Goal: Task Accomplishment & Management: Manage account settings

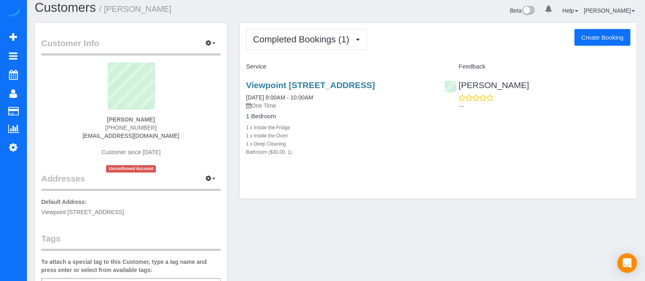
scroll to position [6, 0]
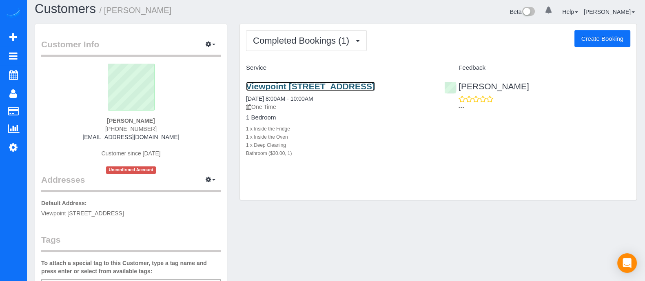
click at [361, 90] on link "Viewpoint [STREET_ADDRESS]" at bounding box center [310, 86] width 129 height 9
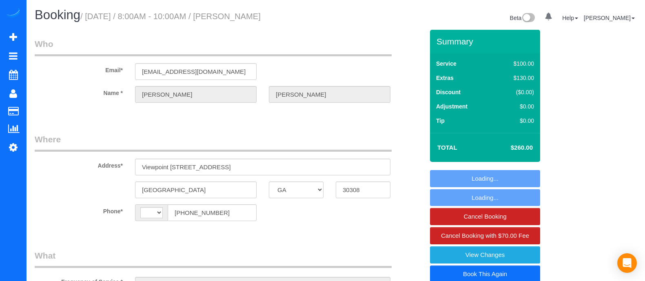
select select "GA"
select select "string:[GEOGRAPHIC_DATA]"
select select "string:fspay-000e959b-b4fa-44be-8a6d-3046e6ca715e"
select select "number:3"
select select "number:6"
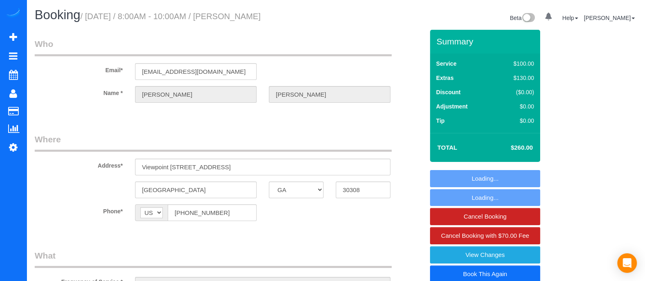
select select "object:659"
select select "spot1"
select select "object:760"
click at [519, 272] on link "Book This Again" at bounding box center [485, 274] width 110 height 17
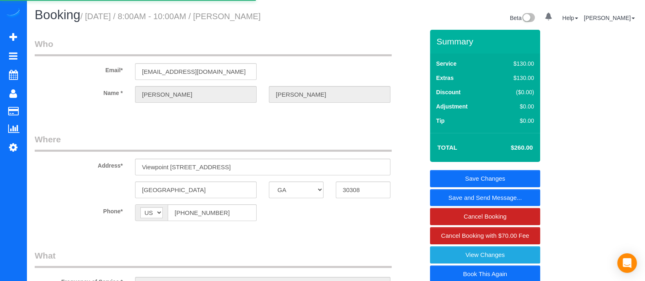
select select "GA"
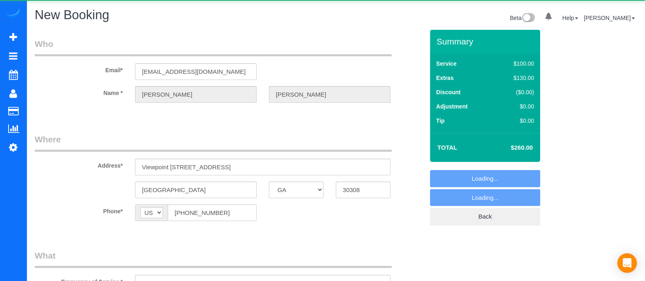
select select "string:fspay-000e959b-b4fa-44be-8a6d-3046e6ca715e"
select select "number:3"
select select "number:6"
select select "object:1174"
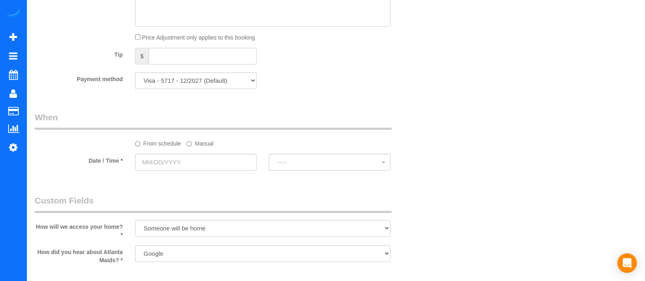
scroll to position [581, 0]
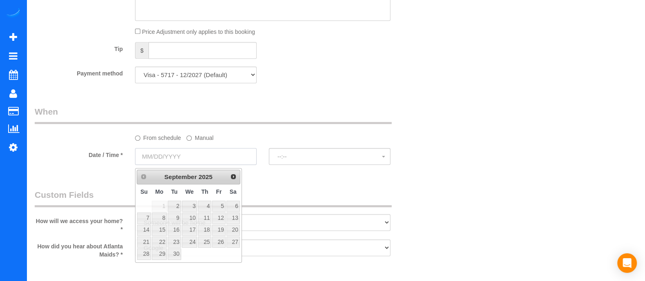
click at [210, 156] on input "text" at bounding box center [196, 156] width 122 height 17
click at [188, 204] on link "3" at bounding box center [190, 206] width 16 height 11
type input "[DATE]"
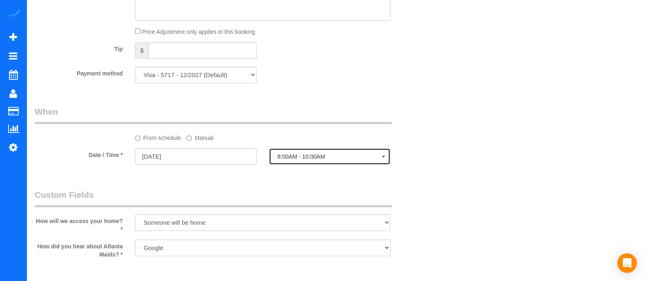
click at [335, 157] on span "8:00AM - 10:00AM" at bounding box center [329, 156] width 104 height 7
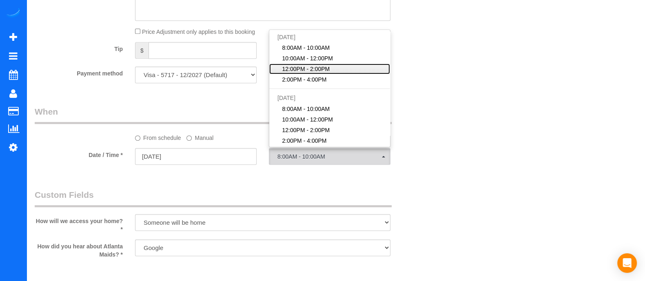
click at [303, 66] on link "12:00PM - 2:00PM" at bounding box center [329, 69] width 121 height 11
select select "spot13"
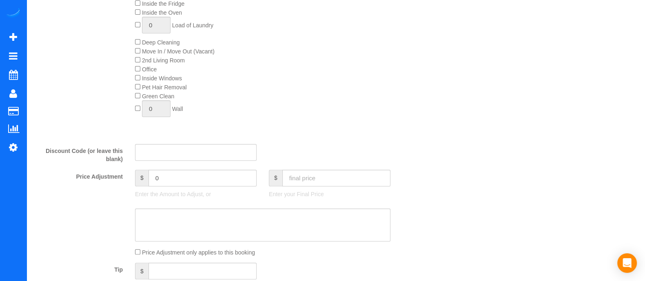
scroll to position [0, 0]
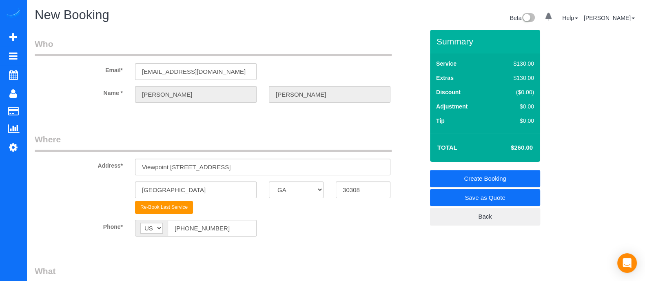
click at [474, 175] on link "Create Booking" at bounding box center [485, 178] width 110 height 17
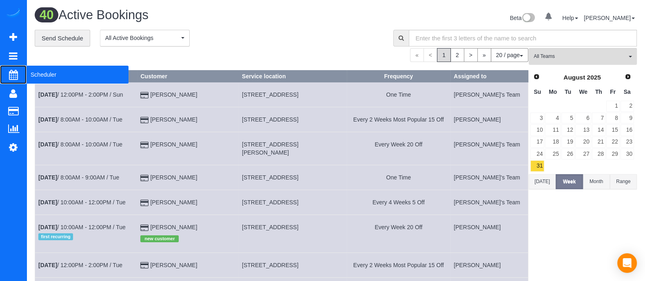
click at [43, 82] on span "Scheduler" at bounding box center [78, 74] width 102 height 19
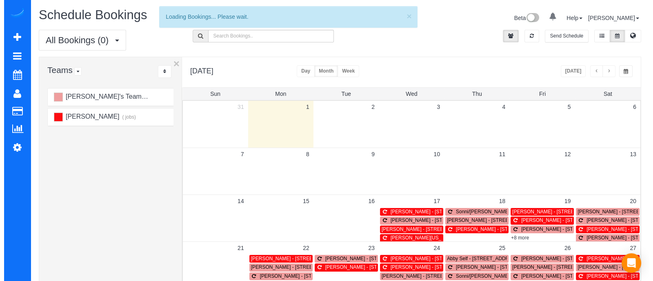
scroll to position [8, 0]
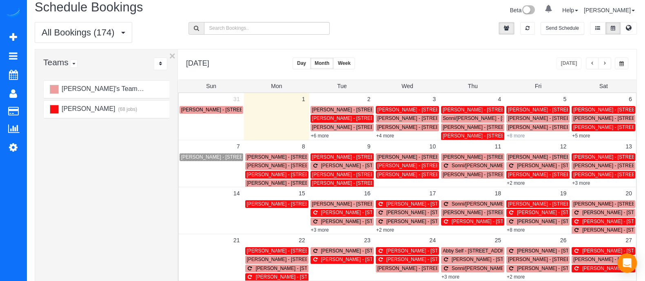
click at [515, 136] on link "+8 more" at bounding box center [516, 136] width 18 height 6
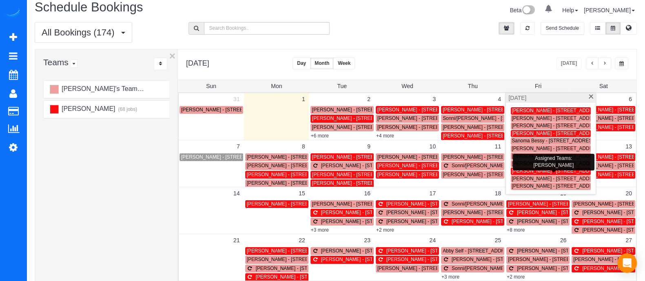
click at [532, 170] on span "[PERSON_NAME] - [STREET_ADDRESS]" at bounding box center [558, 171] width 92 height 6
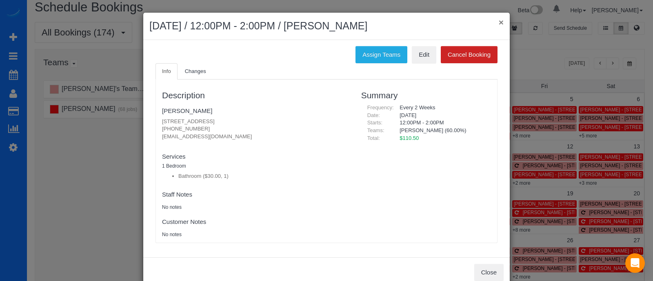
click at [499, 21] on button "×" at bounding box center [501, 22] width 5 height 9
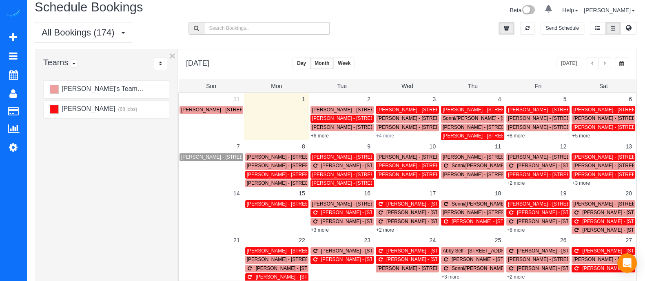
click at [392, 136] on link "+4 more" at bounding box center [385, 136] width 18 height 6
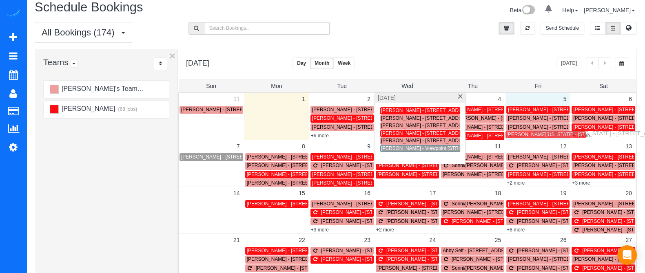
drag, startPoint x: 410, startPoint y: 152, endPoint x: 534, endPoint y: 132, distance: 126.0
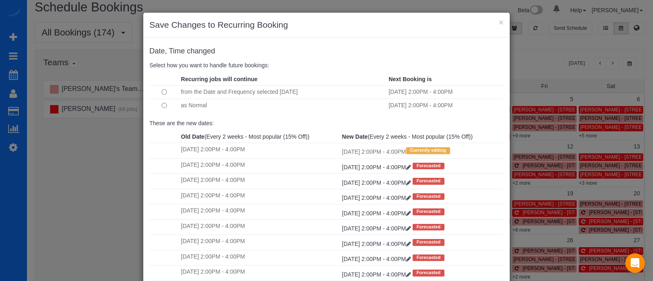
scroll to position [84, 0]
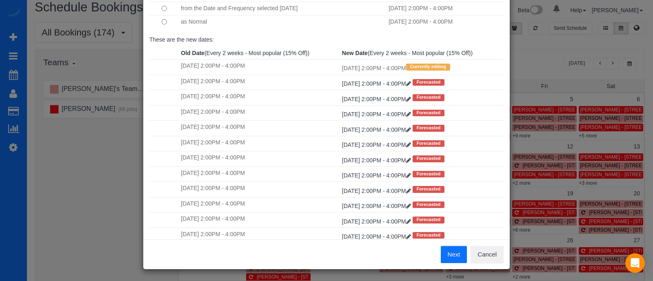
click at [450, 260] on button "Next" at bounding box center [454, 254] width 27 height 17
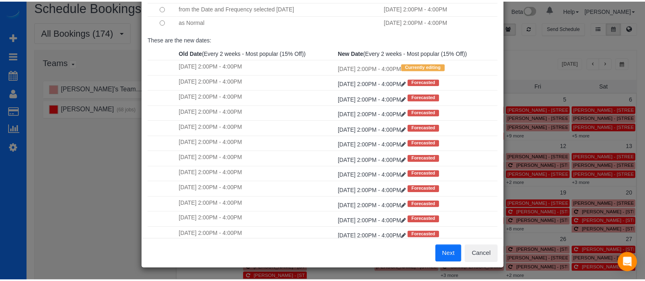
scroll to position [0, 0]
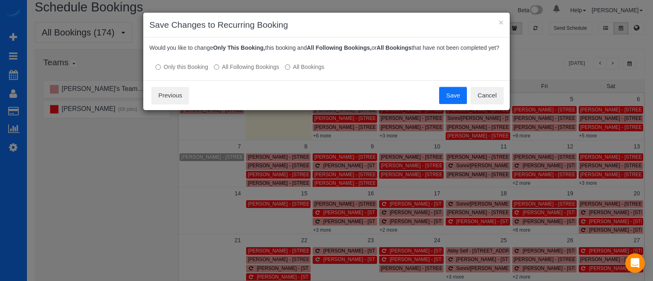
click at [448, 102] on button "Save" at bounding box center [453, 95] width 28 height 17
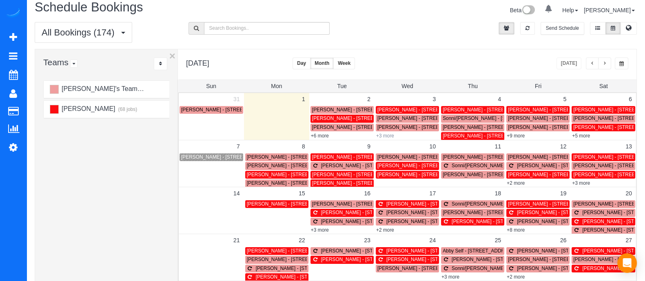
click at [386, 136] on link "+3 more" at bounding box center [385, 136] width 18 height 6
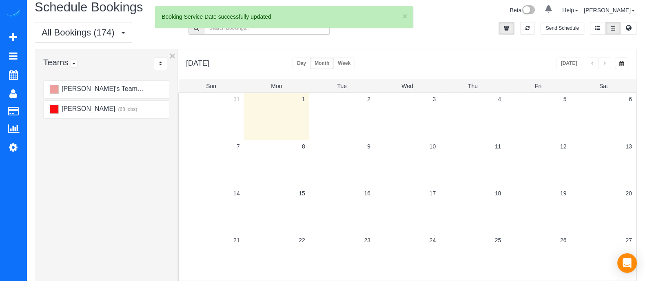
click at [386, 148] on td "10" at bounding box center [407, 146] width 65 height 13
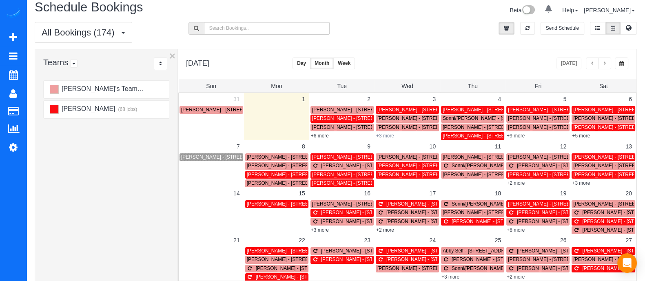
click at [386, 135] on link "+3 more" at bounding box center [385, 136] width 18 height 6
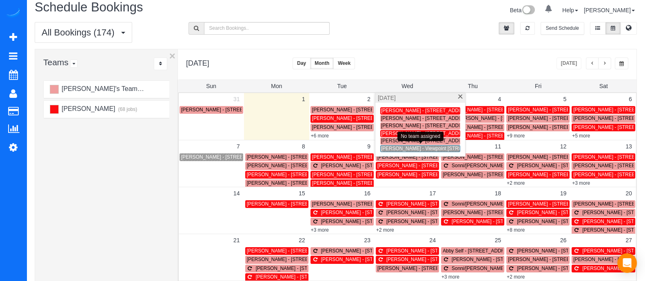
click at [385, 147] on span "[PERSON_NAME] - Viewpoint [STREET_ADDRESS]" at bounding box center [438, 149] width 115 height 6
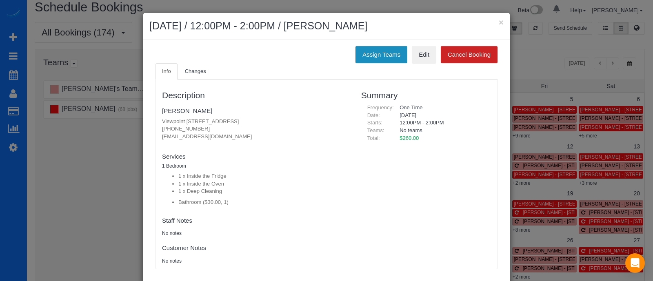
click at [386, 54] on button "Assign Teams" at bounding box center [381, 54] width 52 height 17
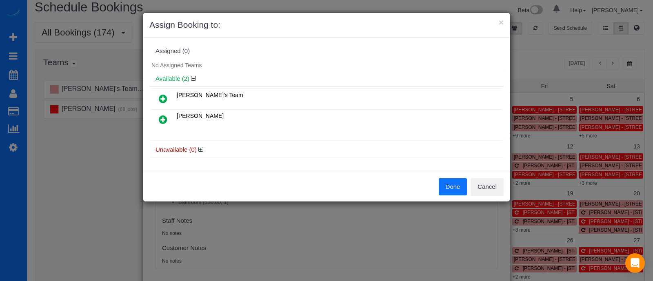
click at [169, 117] on link at bounding box center [162, 120] width 19 height 16
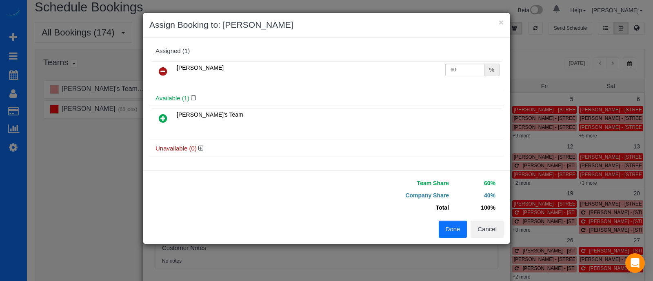
click at [439, 224] on button "Done" at bounding box center [453, 229] width 29 height 17
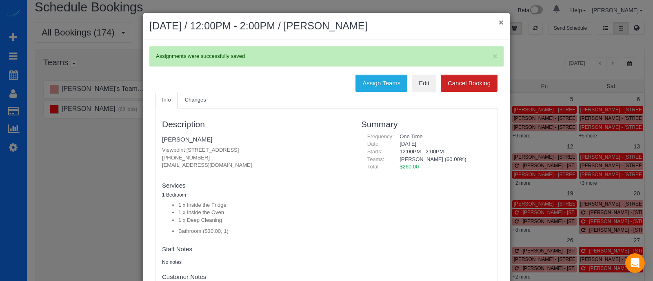
click at [499, 26] on button "×" at bounding box center [501, 22] width 5 height 9
